Goal: Find specific page/section: Find specific page/section

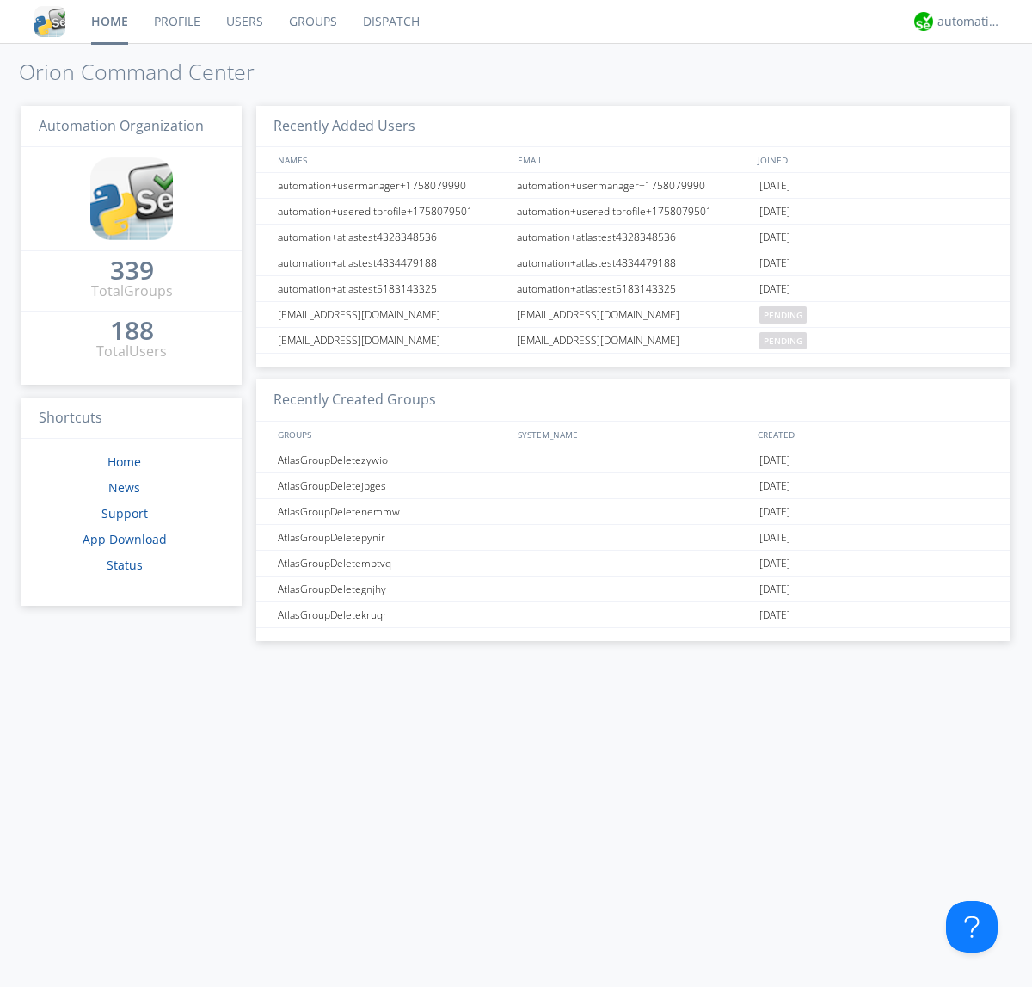
click at [390, 22] on link "Dispatch" at bounding box center [391, 21] width 83 height 43
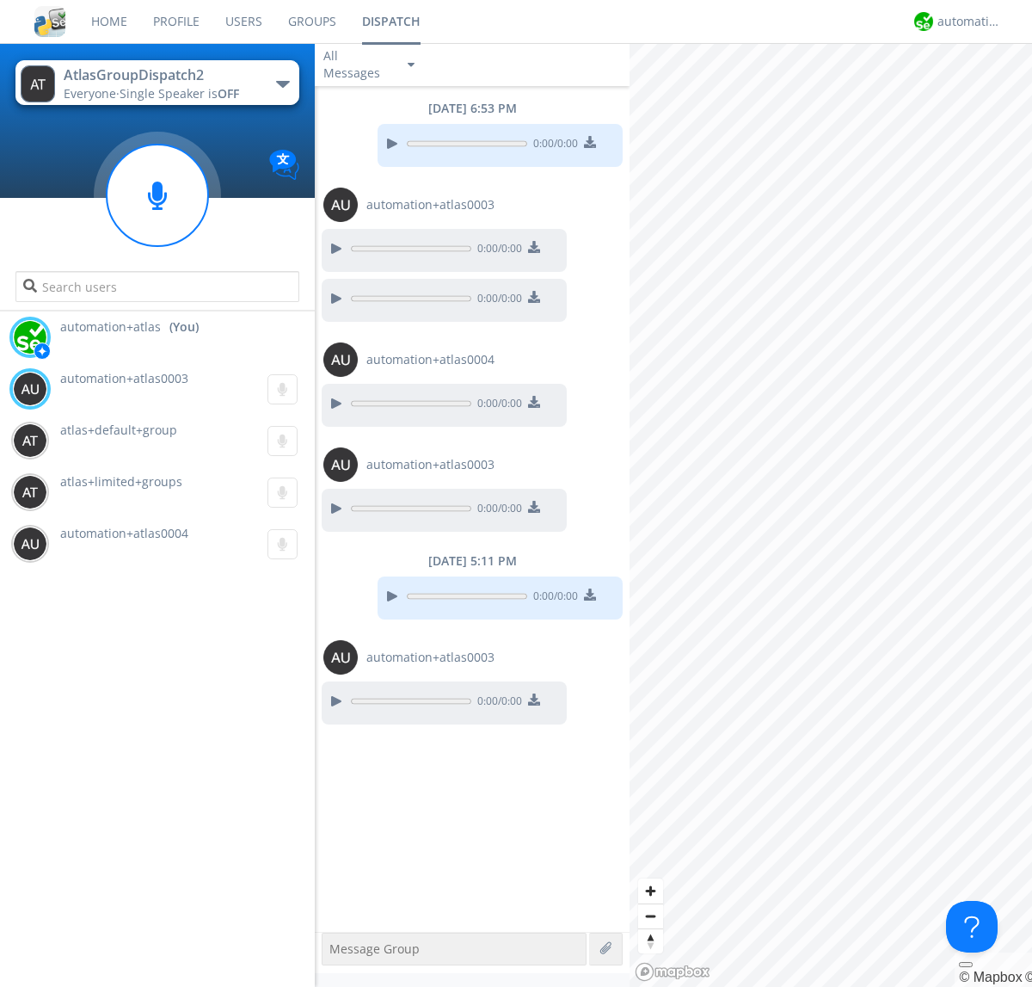
click at [282, 83] on div "button" at bounding box center [283, 84] width 14 height 7
click at [0, 0] on span "AtlasGroupDispatch" at bounding box center [0, 0] width 0 height 0
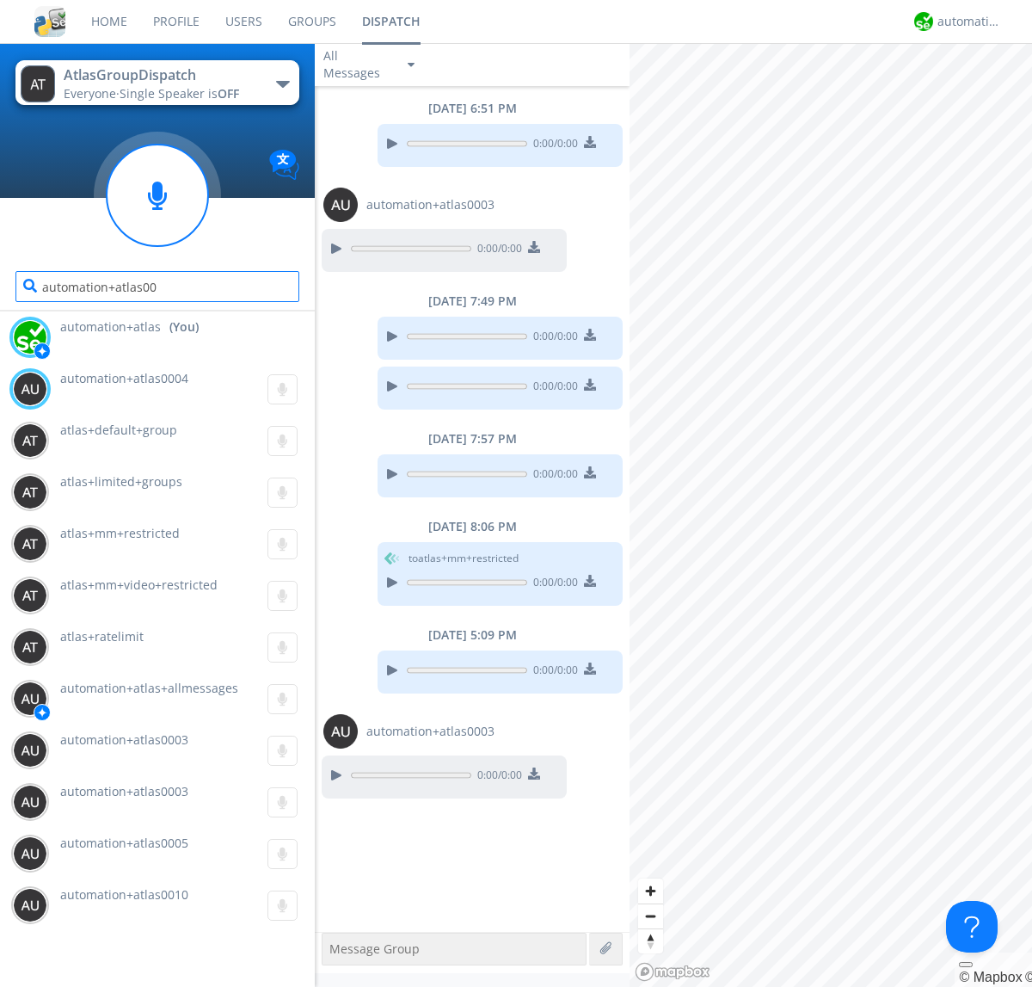
type input "automation+atlas0004"
click at [965, 22] on div "automation+atlas" at bounding box center [970, 21] width 65 height 17
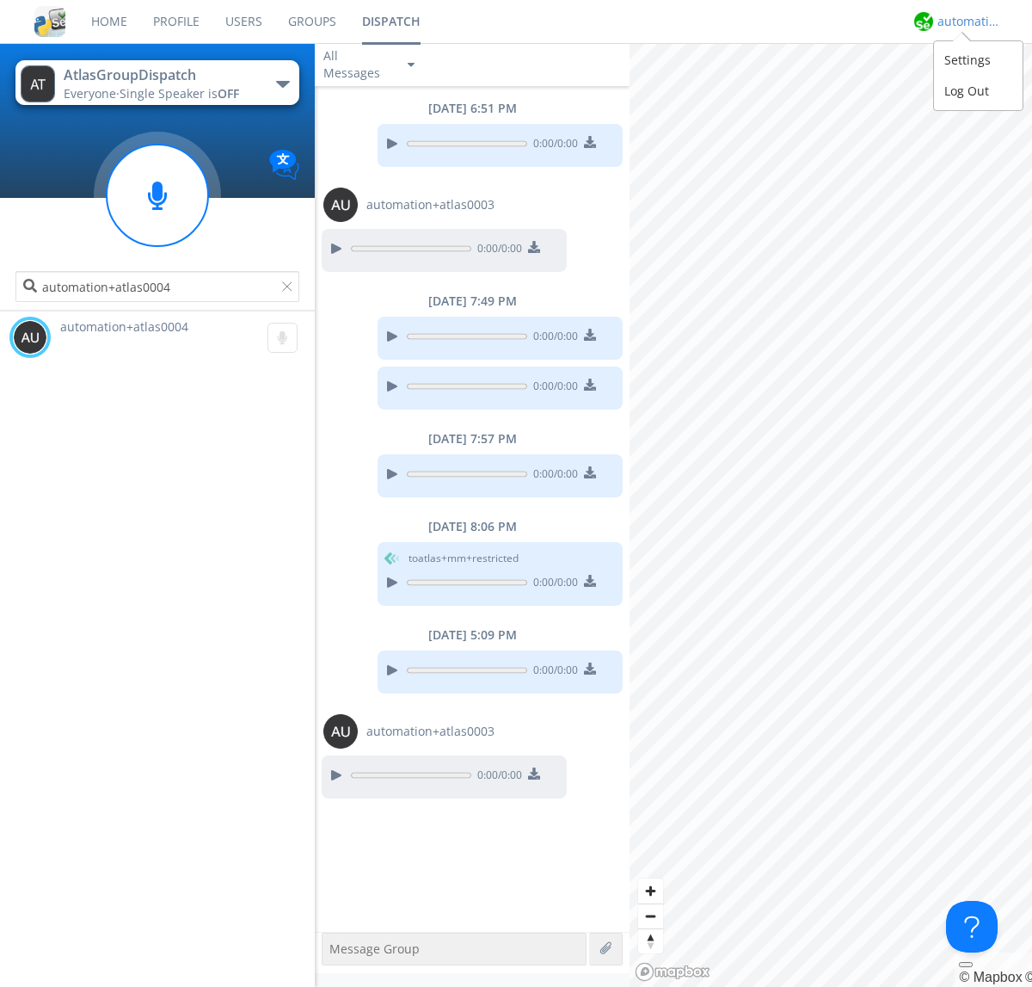
click at [978, 90] on div "Log Out" at bounding box center [978, 91] width 89 height 31
